Goal: Task Accomplishment & Management: Use online tool/utility

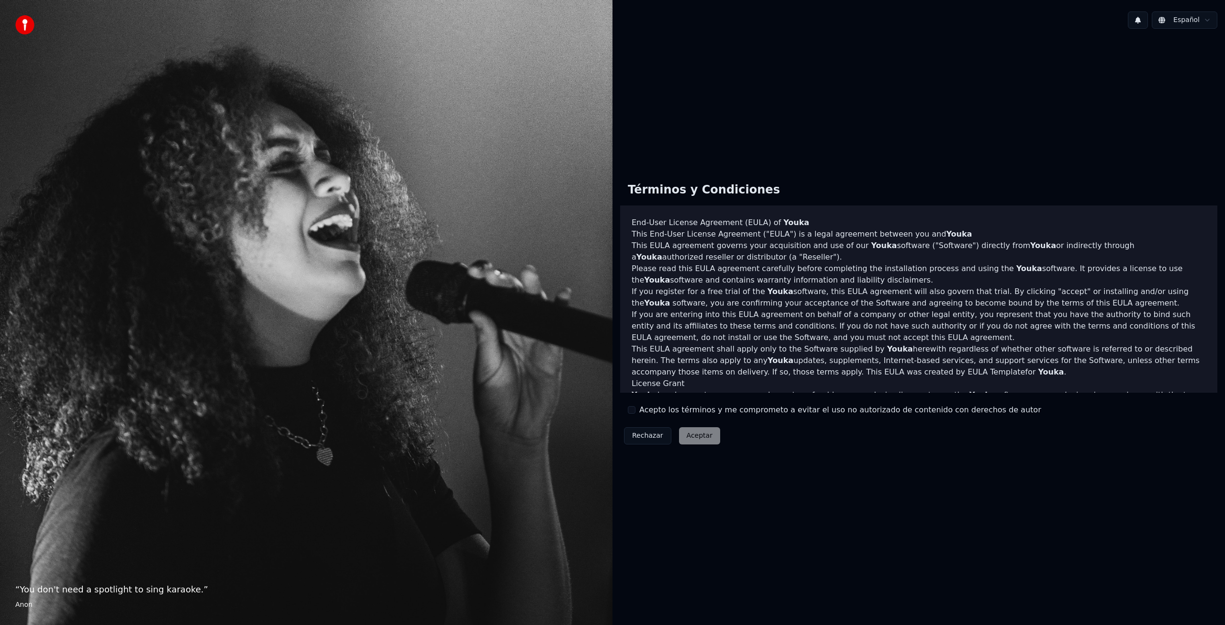
click at [630, 408] on button "Acepto los términos y me comprometo a evitar el uso no autorizado de contenido …" at bounding box center [632, 410] width 8 height 8
click at [686, 432] on button "Aceptar" at bounding box center [699, 435] width 41 height 17
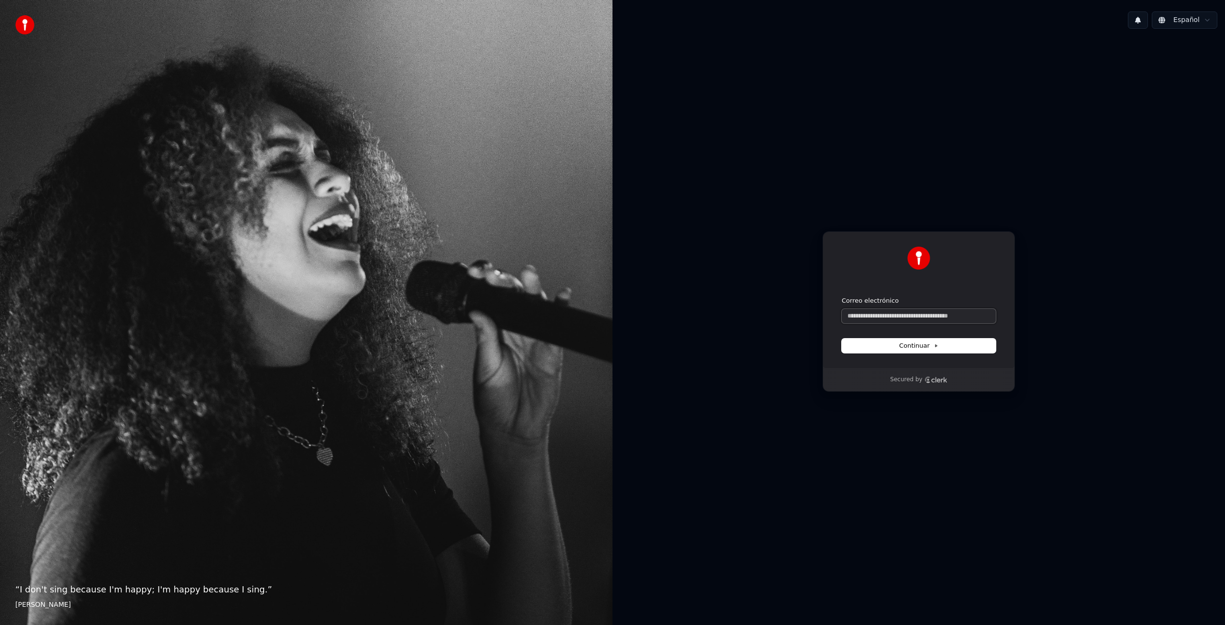
click at [904, 316] on input "Correo electrónico" at bounding box center [919, 316] width 154 height 14
click at [842, 296] on button "submit" at bounding box center [842, 296] width 0 height 0
type input "**********"
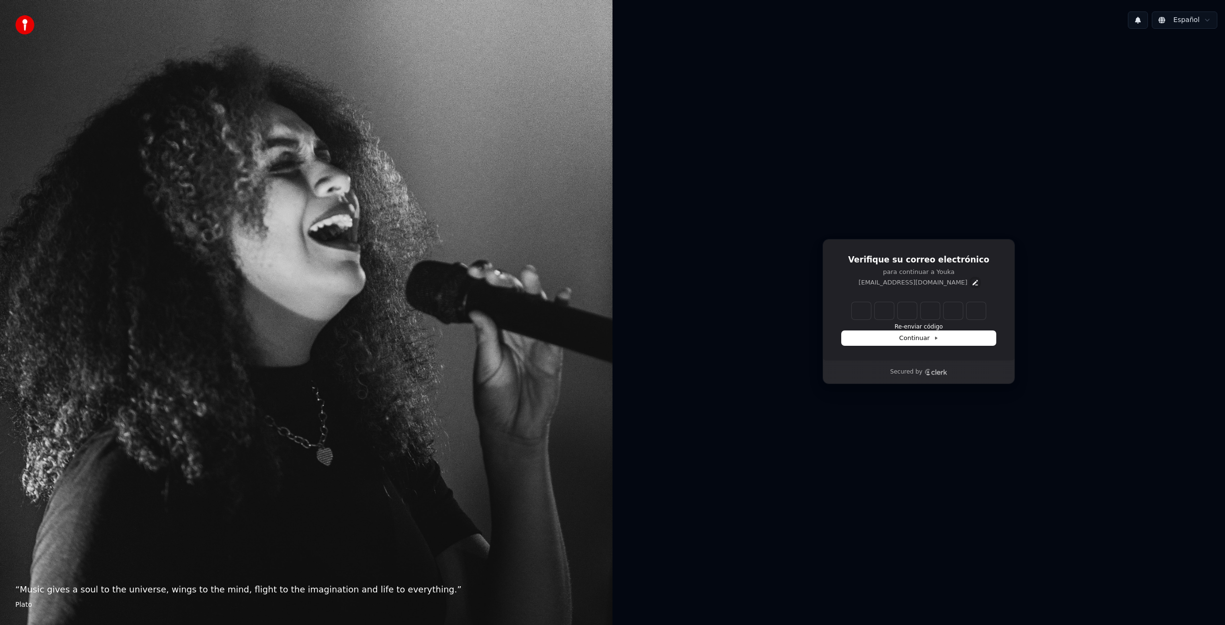
click at [973, 281] on icon "Edit" at bounding box center [975, 282] width 5 height 5
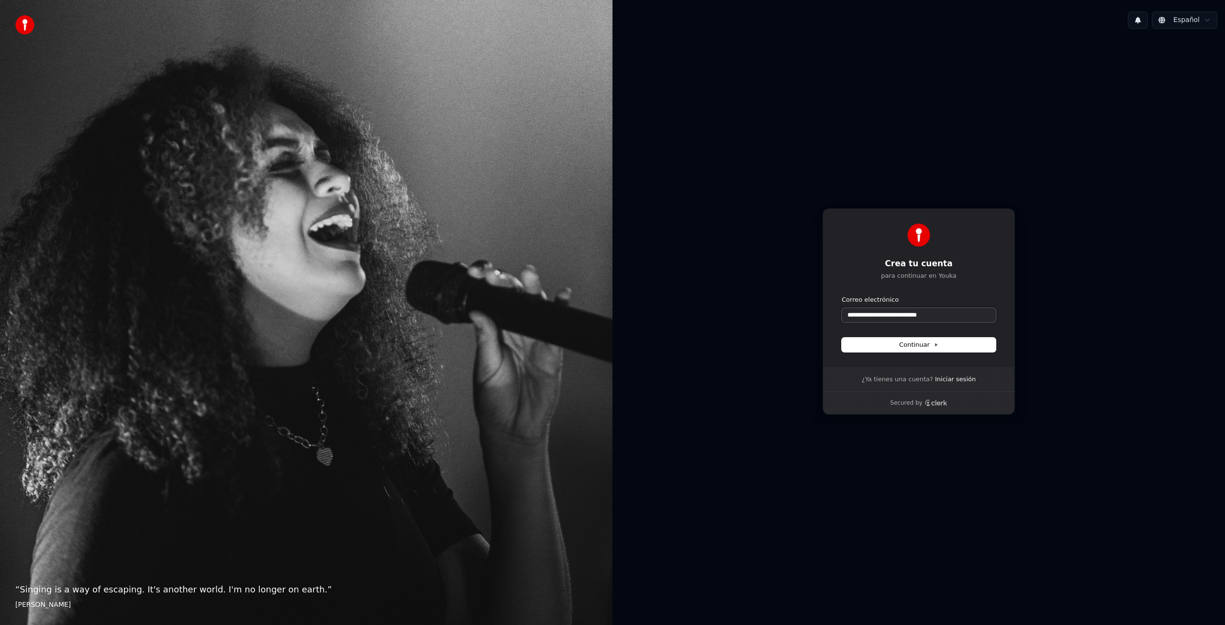
click at [903, 315] on input "**********" at bounding box center [919, 315] width 154 height 14
click at [898, 315] on input "**********" at bounding box center [919, 315] width 154 height 14
click at [902, 338] on button "Continuar" at bounding box center [919, 344] width 154 height 14
type input "**********"
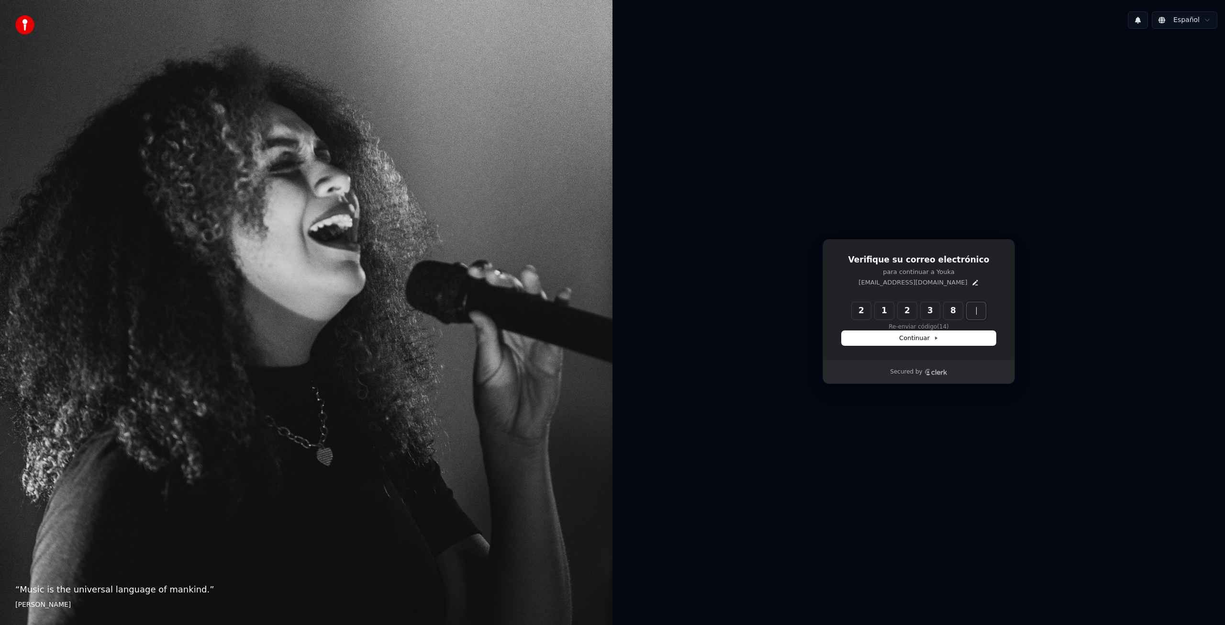
type input "******"
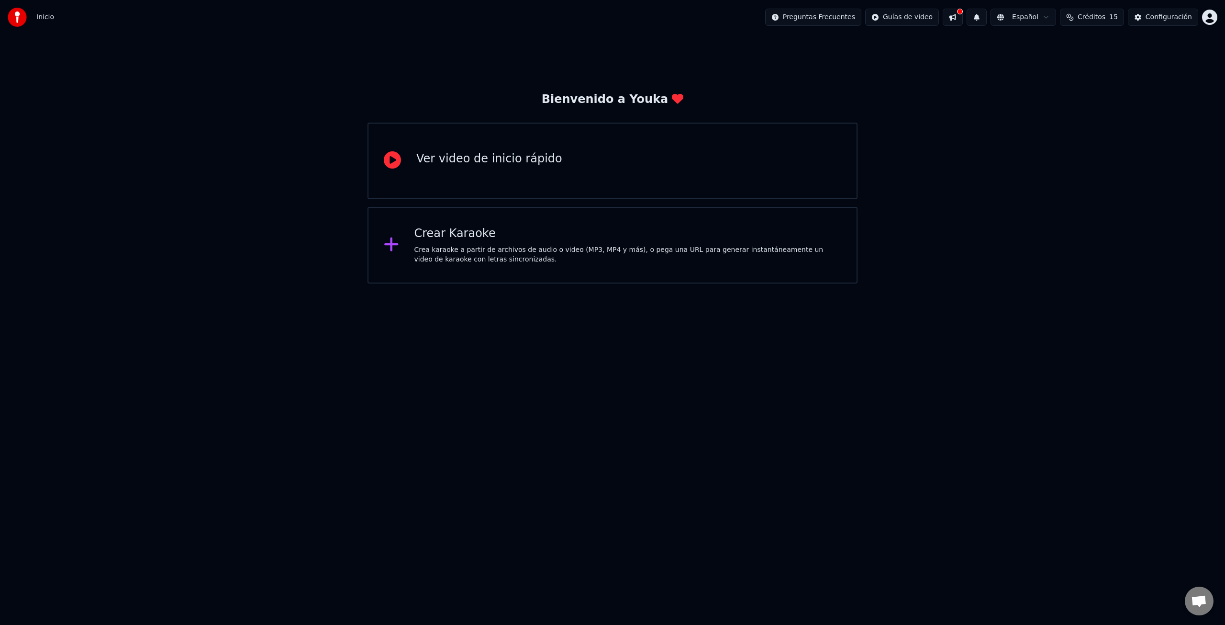
click at [404, 162] on div at bounding box center [396, 160] width 25 height 19
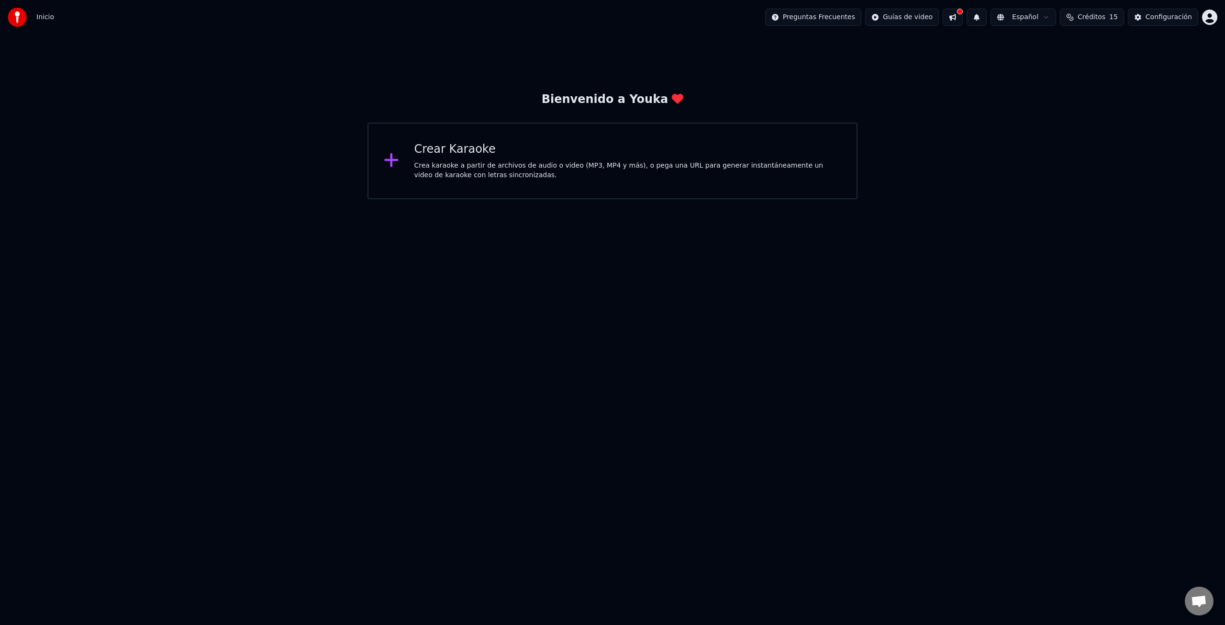
click at [420, 151] on div "Crear Karaoke" at bounding box center [628, 149] width 427 height 15
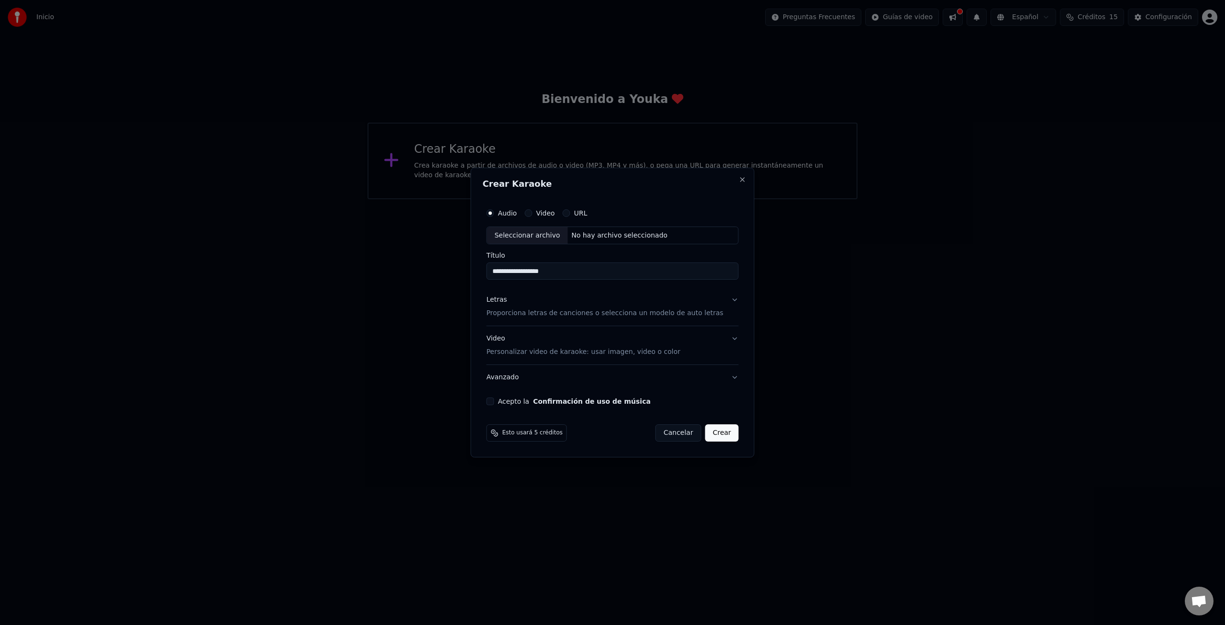
click at [551, 235] on div "Seleccionar archivo" at bounding box center [527, 235] width 81 height 17
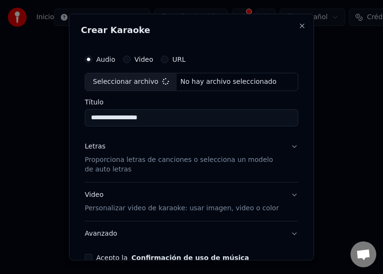
type input "**********"
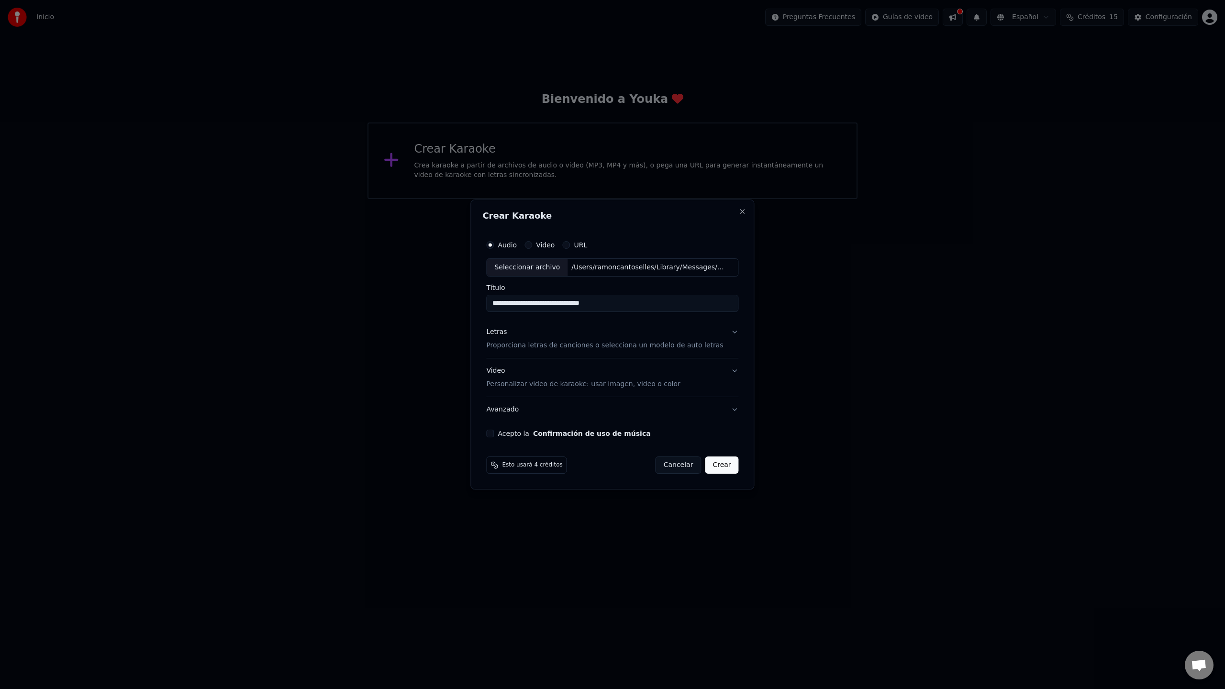
click at [609, 263] on div "/Users/ramoncantoselles/Library/Messages/Attachments/b7/07/ED2DE166-5A54-407C-B…" at bounding box center [649, 268] width 163 height 10
click at [725, 332] on button "Letras Proporciona letras de canciones o selecciona un modelo de auto letras" at bounding box center [612, 339] width 252 height 38
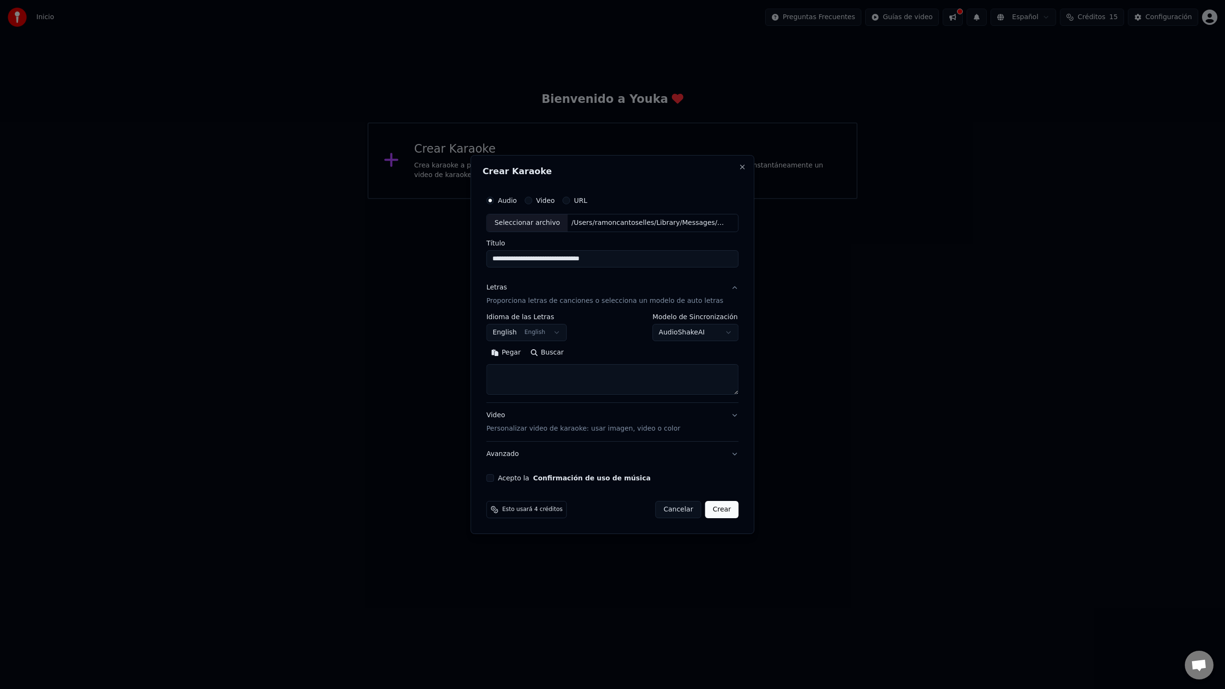
click at [557, 328] on button "English English" at bounding box center [526, 332] width 80 height 17
select select "**"
click at [692, 199] on body "**********" at bounding box center [612, 99] width 1225 height 199
click at [691, 199] on body "**********" at bounding box center [612, 99] width 1225 height 199
click at [727, 413] on button "Video Personalizar video de karaoke: usar imagen, video o color" at bounding box center [612, 422] width 252 height 38
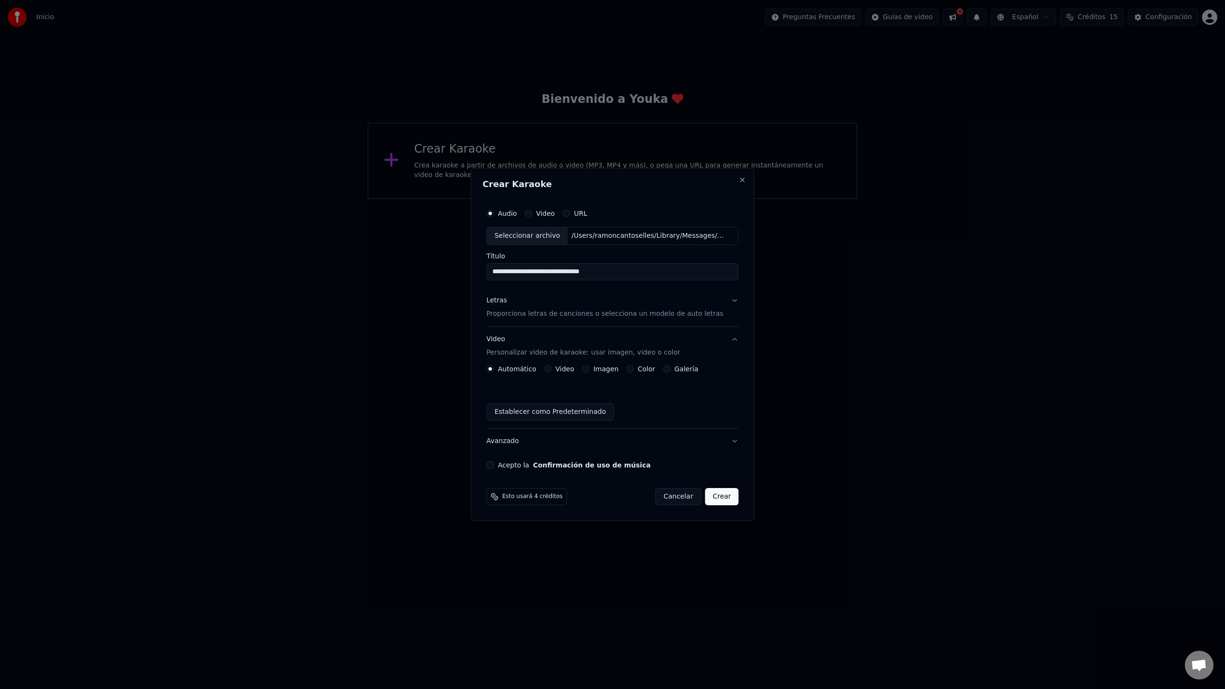
click at [723, 487] on div "Esto usará 4 créditos Cancelar Crear" at bounding box center [612, 496] width 260 height 25
click at [722, 491] on button "Crear" at bounding box center [722, 496] width 34 height 17
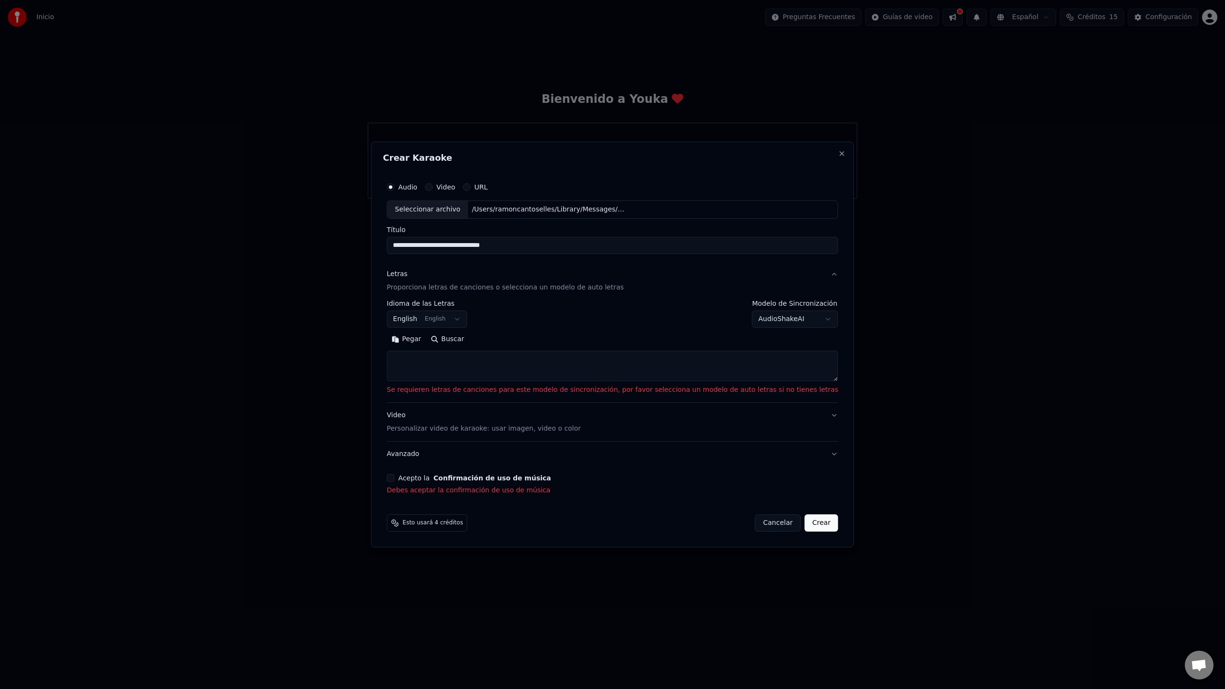
click at [439, 362] on textarea at bounding box center [612, 366] width 451 height 31
click at [418, 339] on button "Pegar" at bounding box center [406, 339] width 39 height 15
click at [437, 199] on body "**********" at bounding box center [612, 99] width 1225 height 199
select select "**"
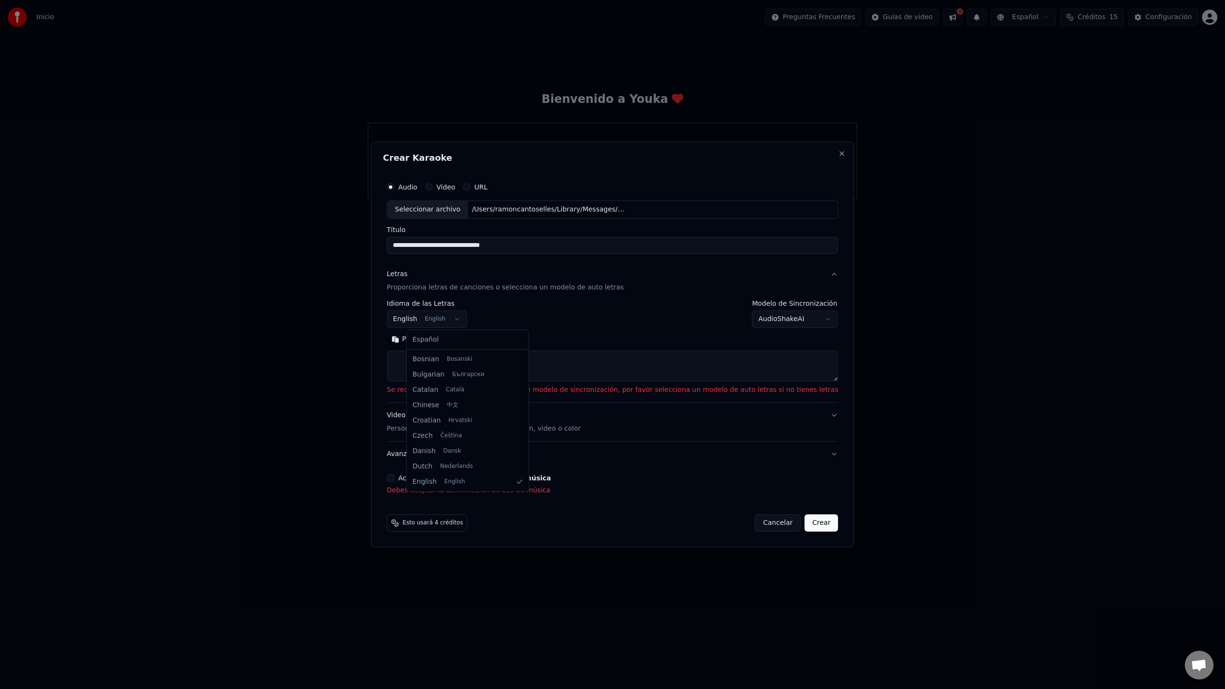
drag, startPoint x: 436, startPoint y: 332, endPoint x: 436, endPoint y: 336, distance: 4.8
click at [426, 336] on button "Pegar" at bounding box center [406, 339] width 39 height 15
click at [420, 362] on textarea at bounding box center [612, 366] width 451 height 31
click at [424, 337] on button "Pegar" at bounding box center [406, 339] width 39 height 15
type textarea "**********"
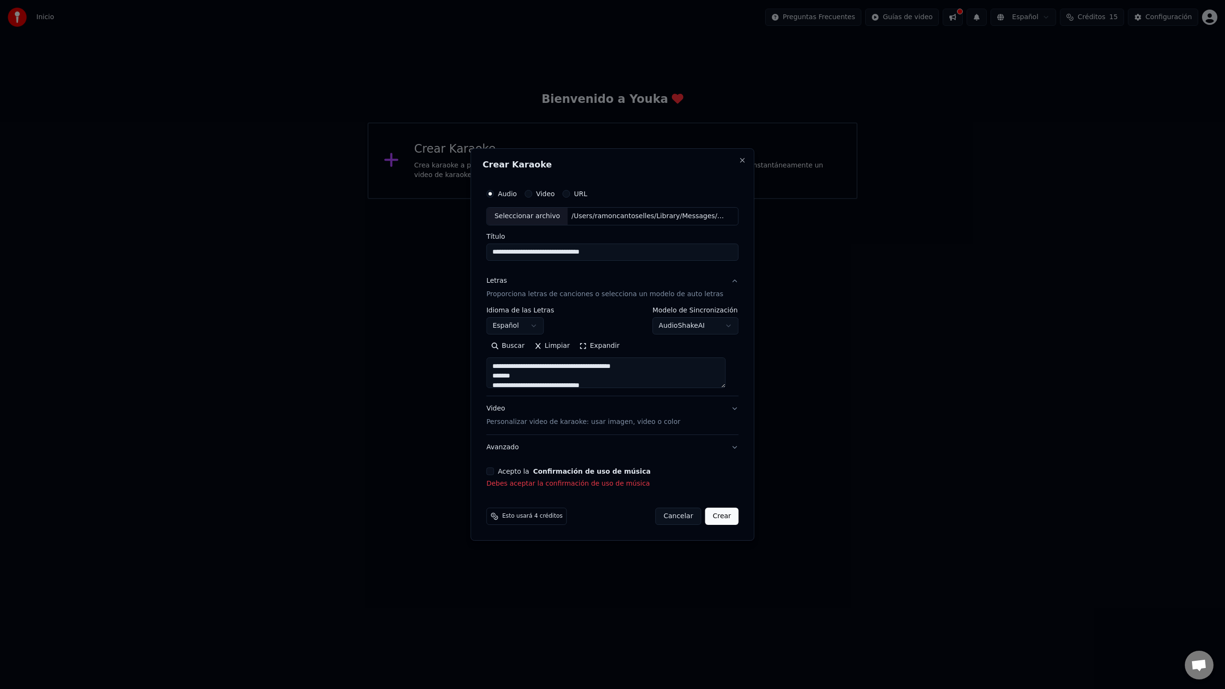
click at [717, 514] on button "Crear" at bounding box center [722, 516] width 34 height 17
click at [710, 520] on button "Crear" at bounding box center [722, 516] width 34 height 17
click at [710, 518] on button "Crear" at bounding box center [722, 516] width 34 height 17
click at [494, 470] on button "Acepto la Confirmación de uso de música" at bounding box center [490, 472] width 8 height 8
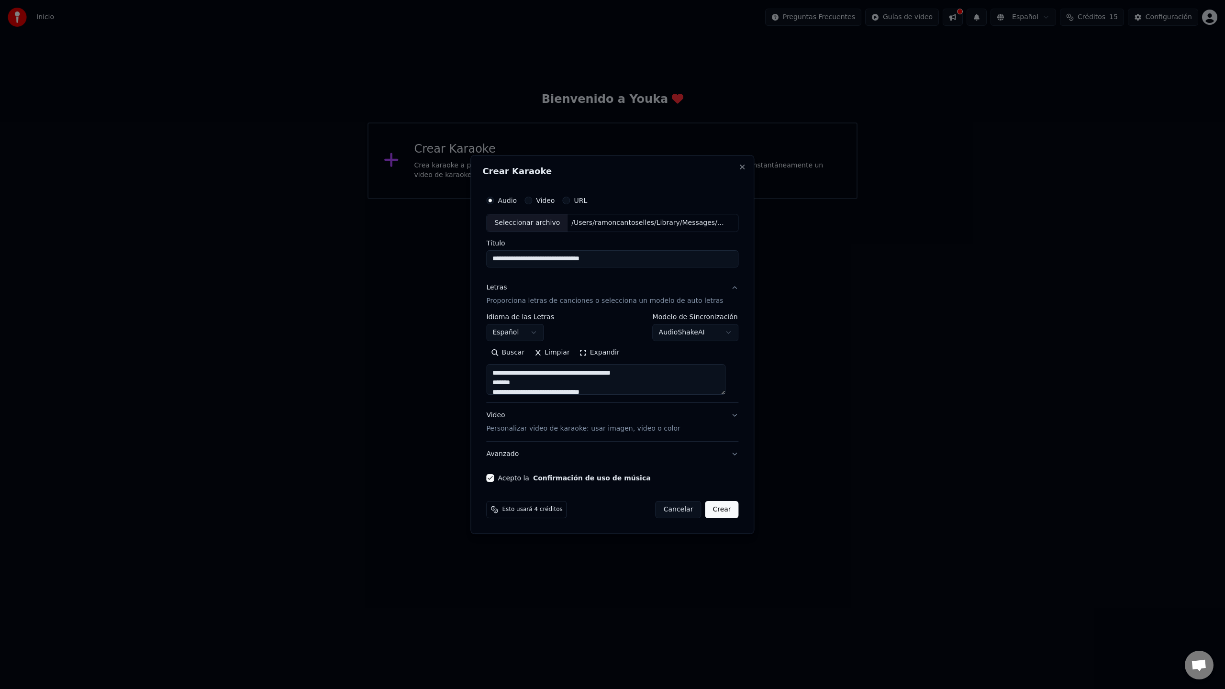
click at [713, 505] on button "Crear" at bounding box center [722, 509] width 34 height 17
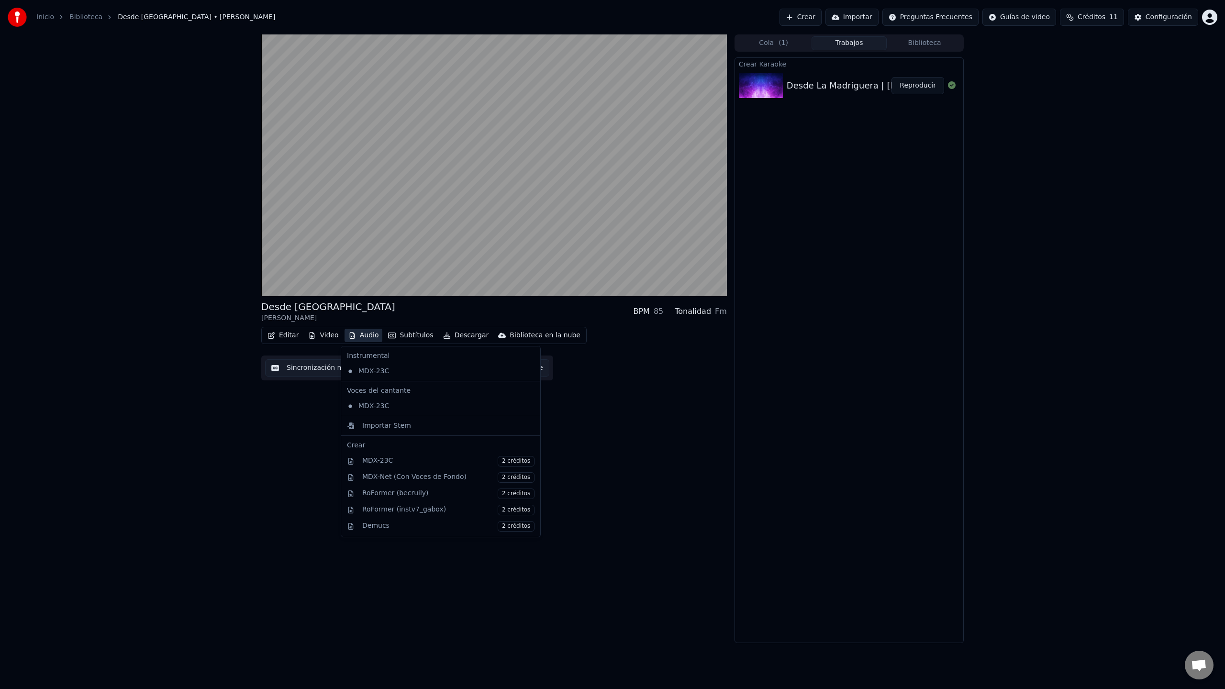
click at [360, 333] on button "Audio" at bounding box center [364, 335] width 38 height 13
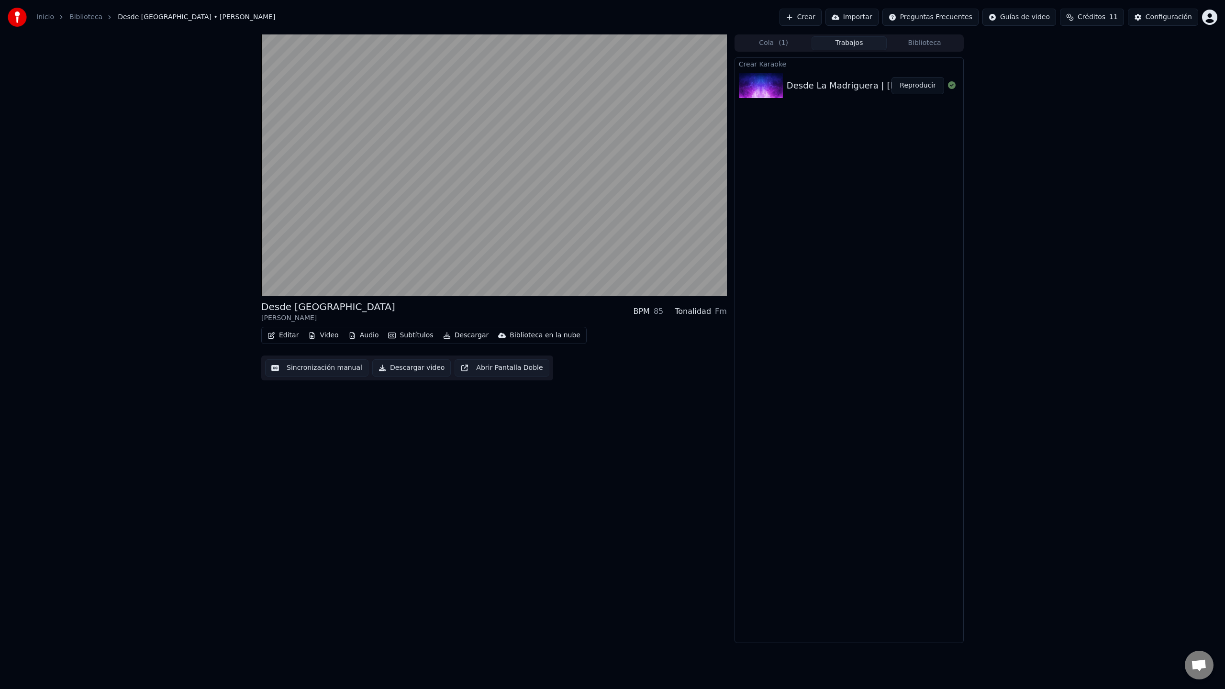
drag, startPoint x: 293, startPoint y: 404, endPoint x: 303, endPoint y: 403, distance: 10.7
click at [293, 404] on div "Desde La [PERSON_NAME] BPM 85 Tonalidad Fm Editar Video Audio Subtítulos Descar…" at bounding box center [494, 338] width 466 height 609
click at [464, 334] on button "Descargar" at bounding box center [466, 335] width 54 height 13
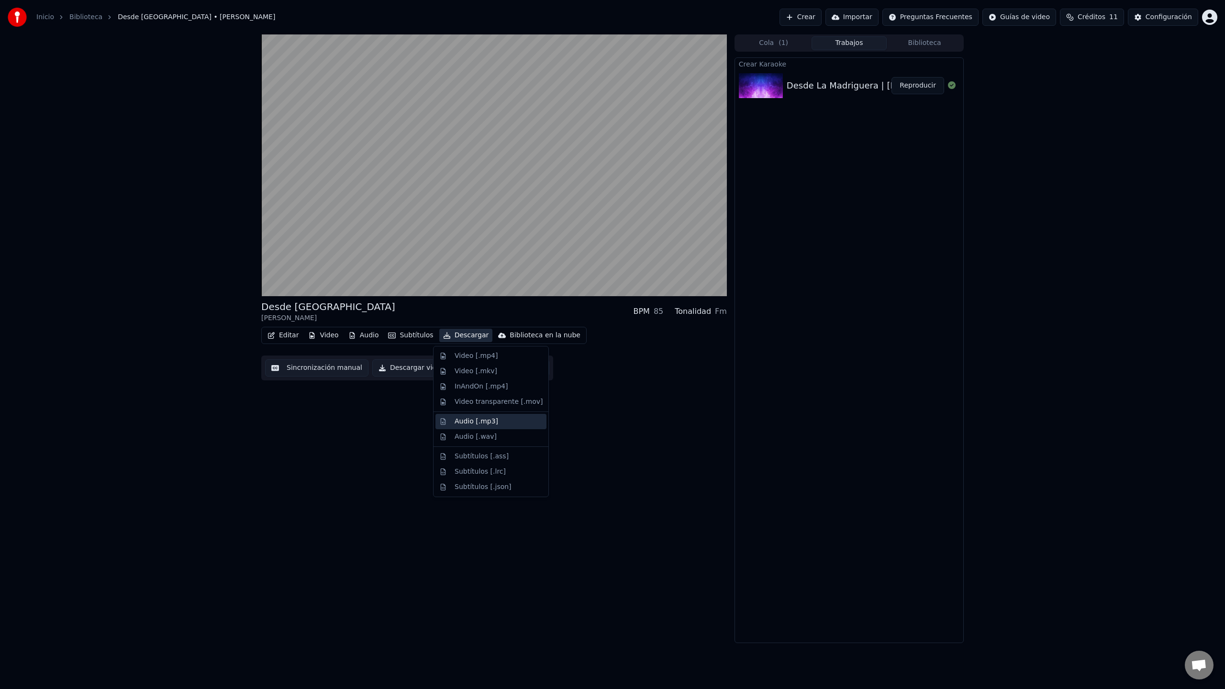
click at [462, 426] on div "Audio [.mp3]" at bounding box center [491, 421] width 111 height 15
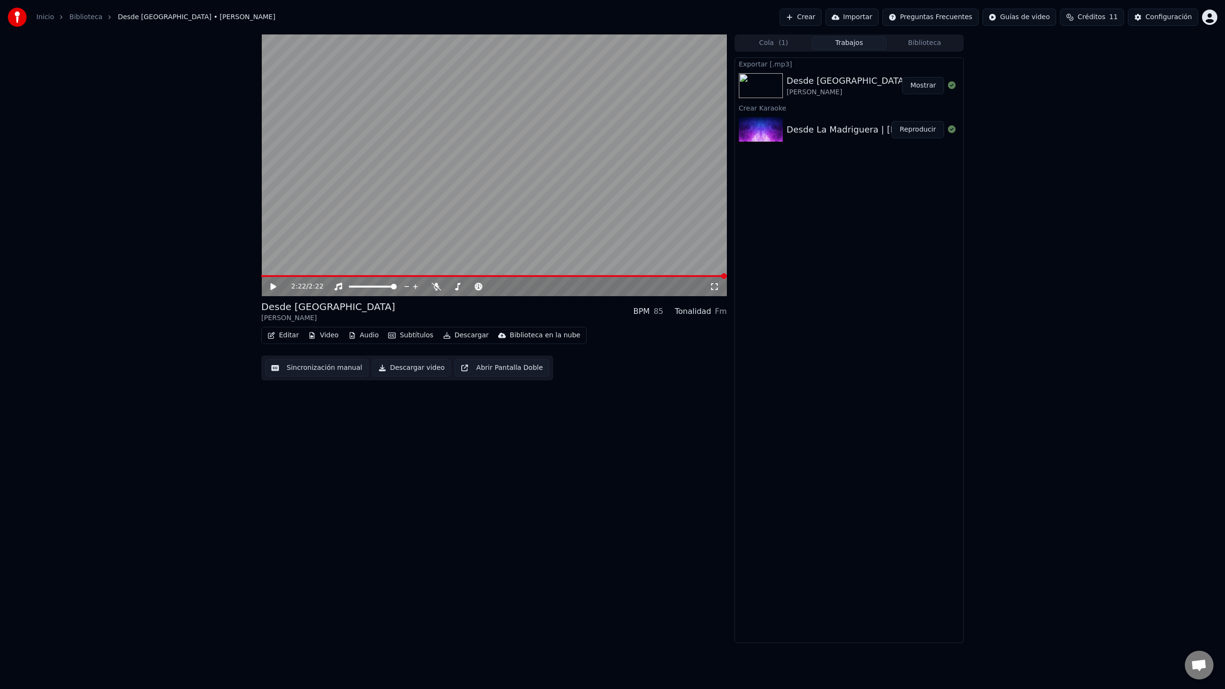
click at [273, 287] on icon at bounding box center [273, 286] width 6 height 7
click at [433, 286] on icon at bounding box center [437, 287] width 10 height 8
click at [261, 273] on span at bounding box center [264, 276] width 6 height 6
click at [437, 285] on icon at bounding box center [436, 287] width 5 height 8
click at [437, 285] on icon at bounding box center [437, 287] width 10 height 8
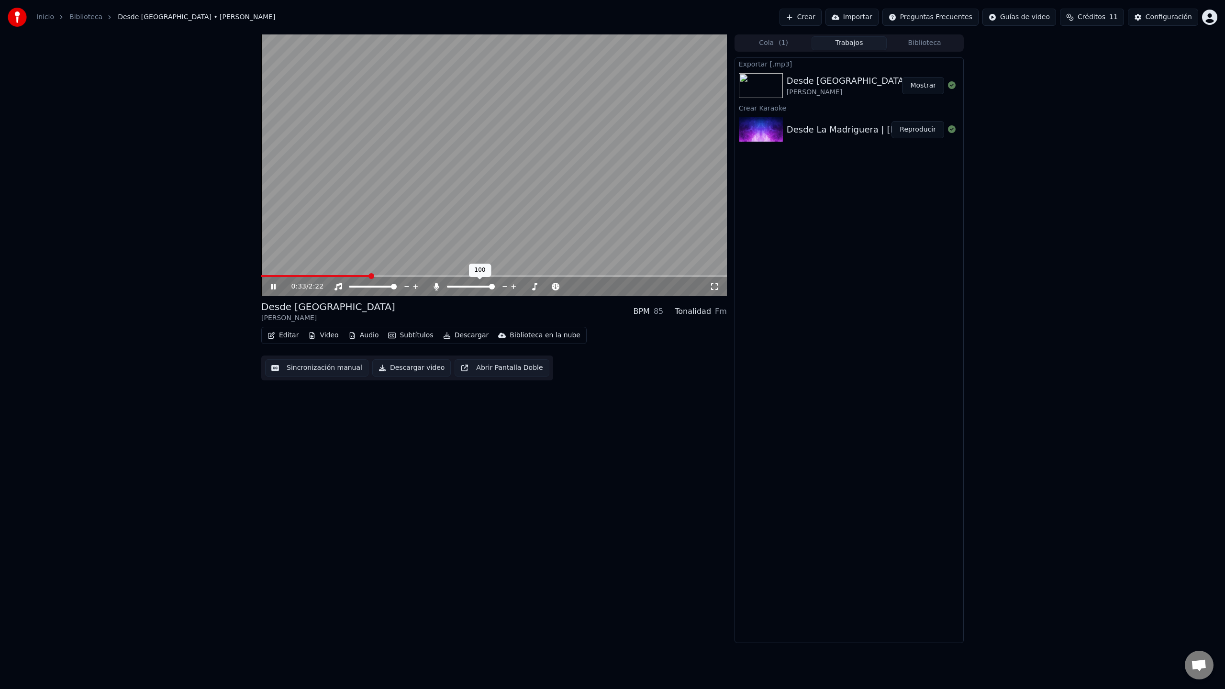
click at [437, 285] on icon at bounding box center [436, 287] width 5 height 8
click at [437, 285] on icon at bounding box center [437, 287] width 10 height 8
click at [437, 286] on icon at bounding box center [436, 287] width 5 height 8
click at [436, 284] on icon at bounding box center [437, 287] width 10 height 8
click at [349, 285] on span at bounding box center [352, 287] width 6 height 6
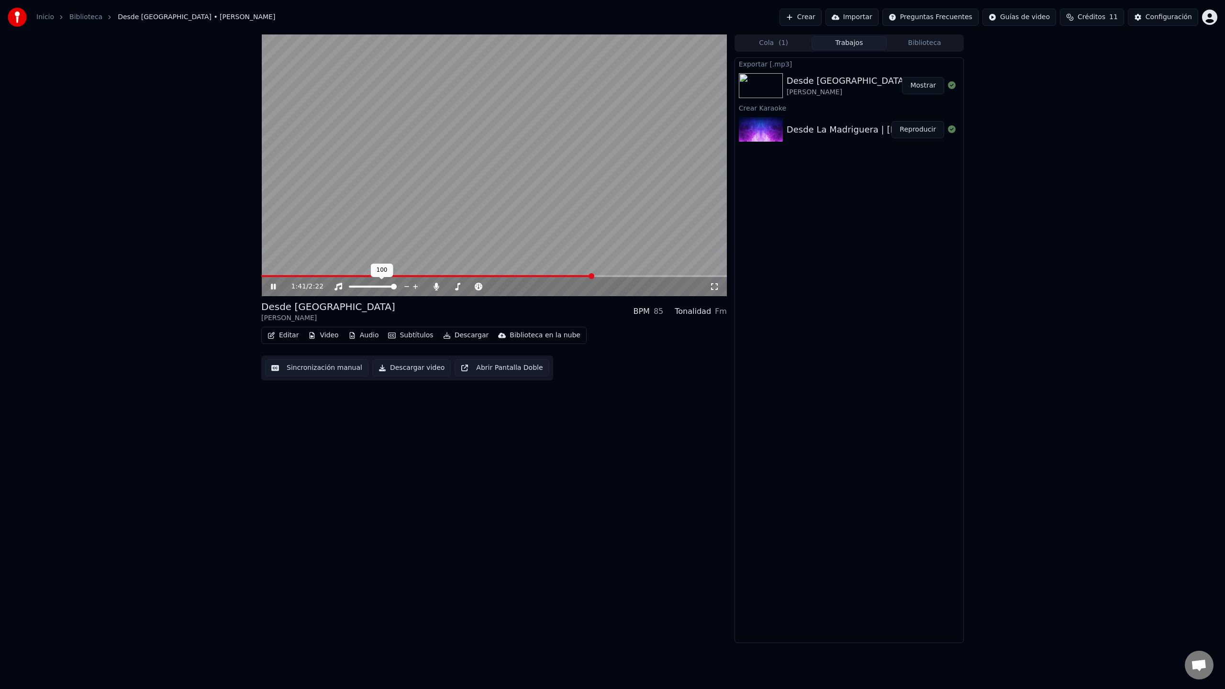
click at [397, 286] on span at bounding box center [394, 287] width 6 height 6
click at [447, 288] on span at bounding box center [450, 287] width 6 height 6
click at [464, 286] on div at bounding box center [500, 287] width 77 height 10
click at [490, 287] on span at bounding box center [492, 287] width 6 height 6
click at [456, 285] on icon at bounding box center [458, 287] width 10 height 8
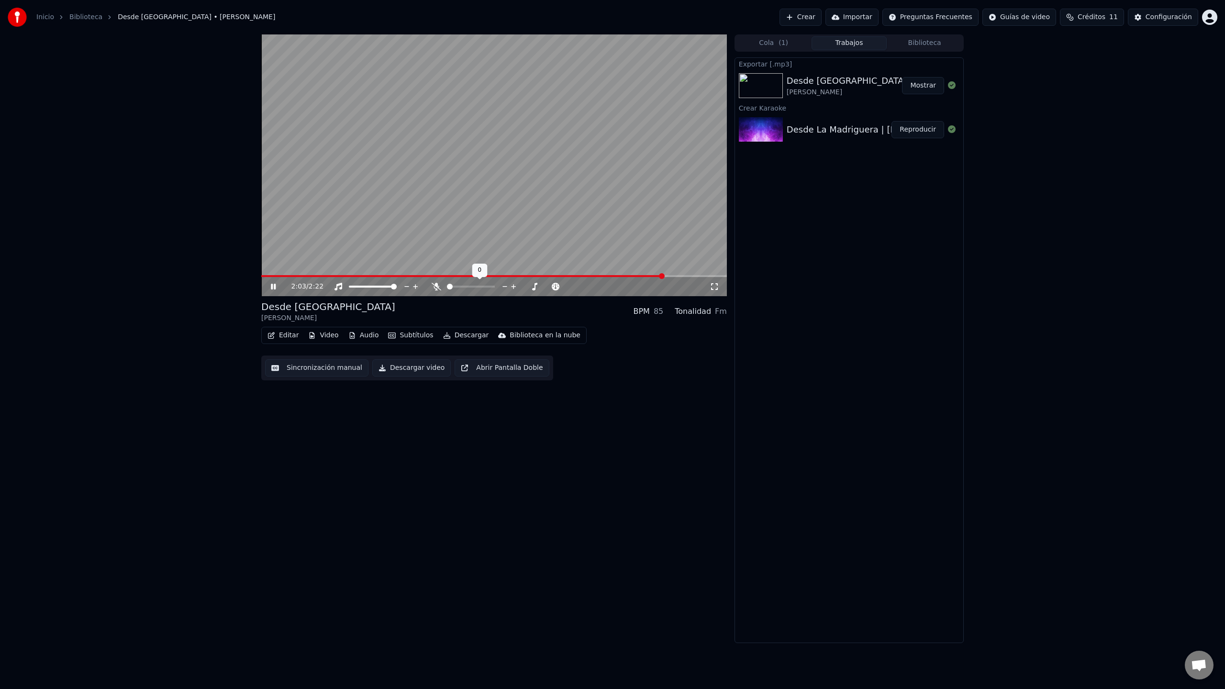
click at [435, 286] on icon at bounding box center [437, 287] width 10 height 8
click at [482, 287] on icon at bounding box center [479, 287] width 8 height 8
click at [537, 288] on span at bounding box center [513, 287] width 48 height 2
click at [274, 286] on icon at bounding box center [273, 286] width 6 height 7
click at [479, 286] on icon at bounding box center [479, 287] width 8 height 8
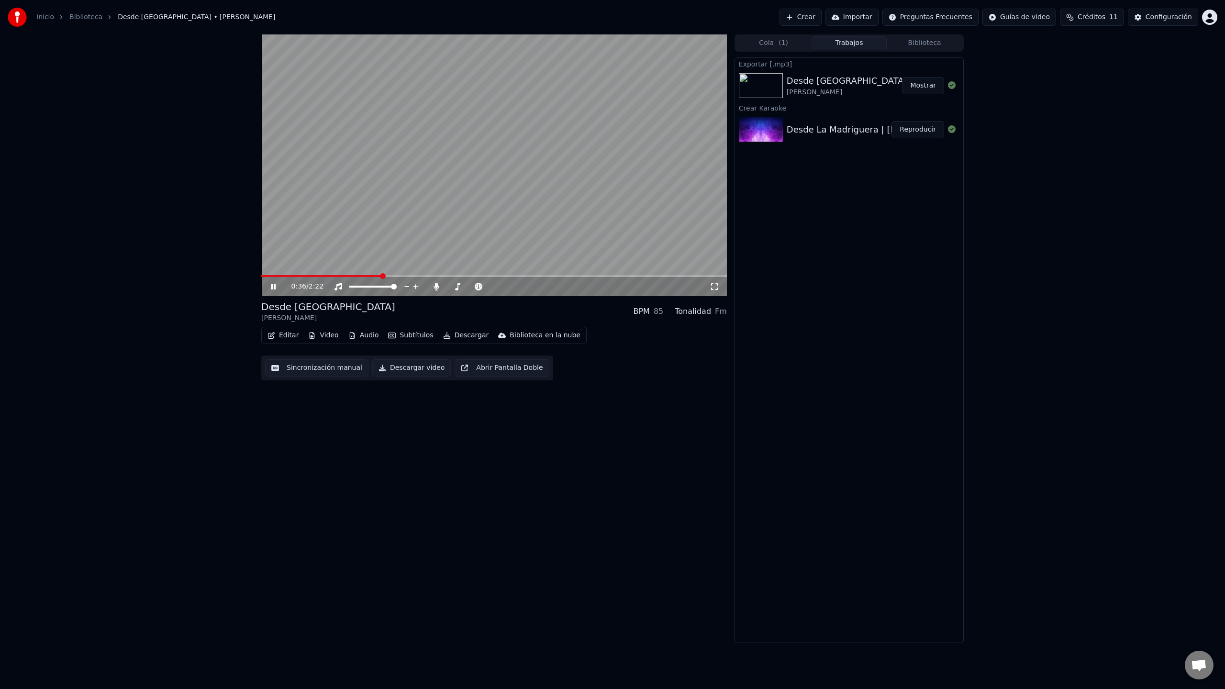
click at [272, 283] on icon at bounding box center [280, 287] width 22 height 8
click at [940, 86] on button "Mostrar" at bounding box center [923, 85] width 42 height 17
click at [923, 87] on button "Mostrar" at bounding box center [923, 85] width 42 height 17
click at [927, 85] on button "Mostrar" at bounding box center [923, 85] width 42 height 17
click at [274, 286] on icon at bounding box center [273, 286] width 6 height 7
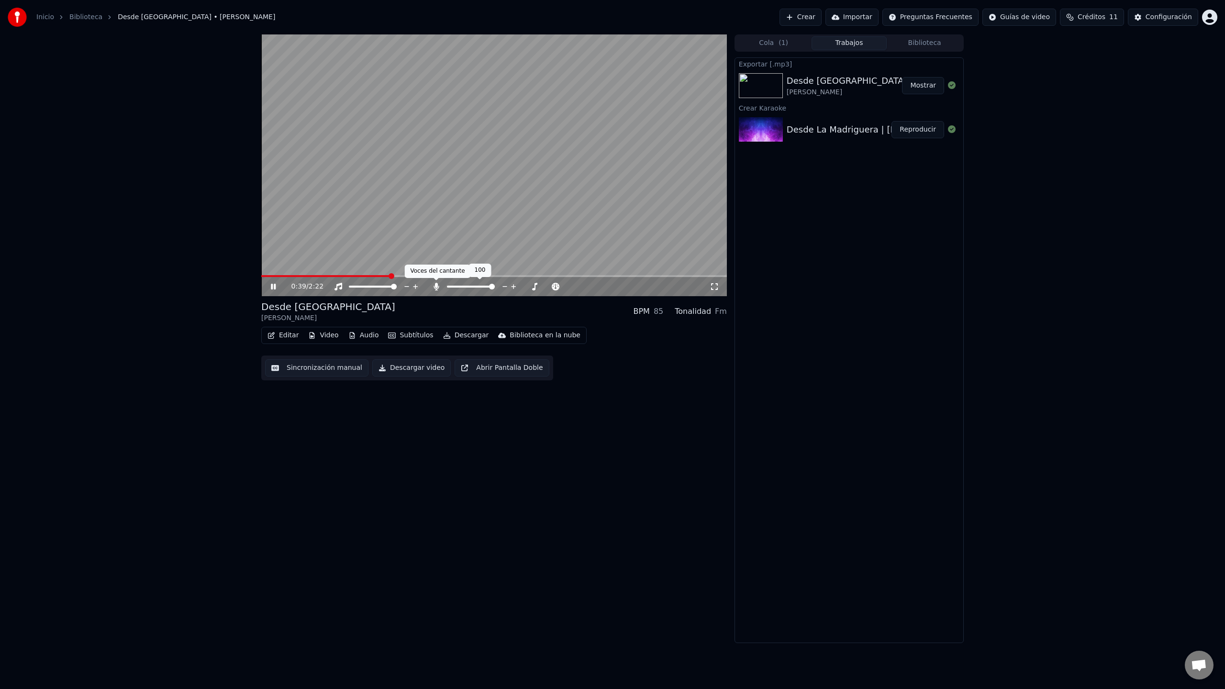
click at [436, 285] on icon at bounding box center [436, 287] width 5 height 8
click at [441, 284] on div at bounding box center [479, 287] width 77 height 10
click at [437, 286] on icon at bounding box center [437, 287] width 10 height 8
